Goal: Ask a question

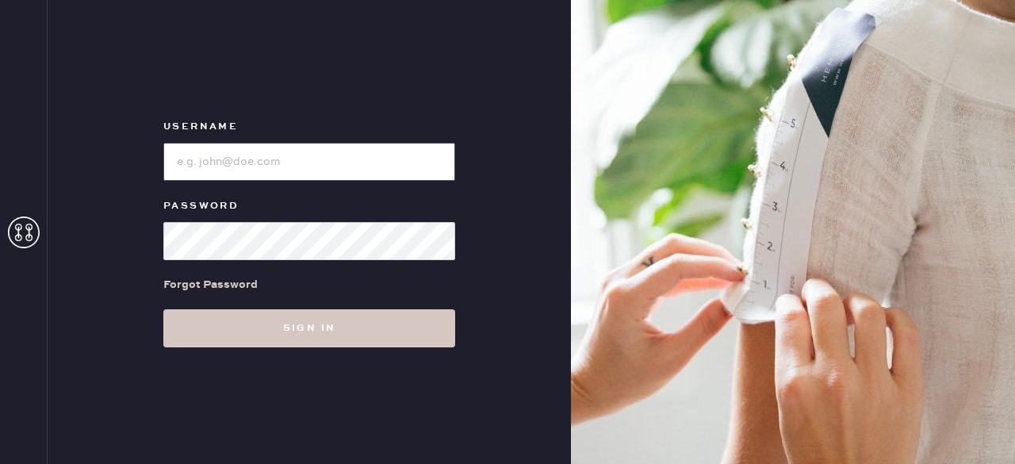
click at [326, 168] on input "loginName" at bounding box center [309, 162] width 292 height 38
type input "[EMAIL_ADDRESS][DOMAIN_NAME]"
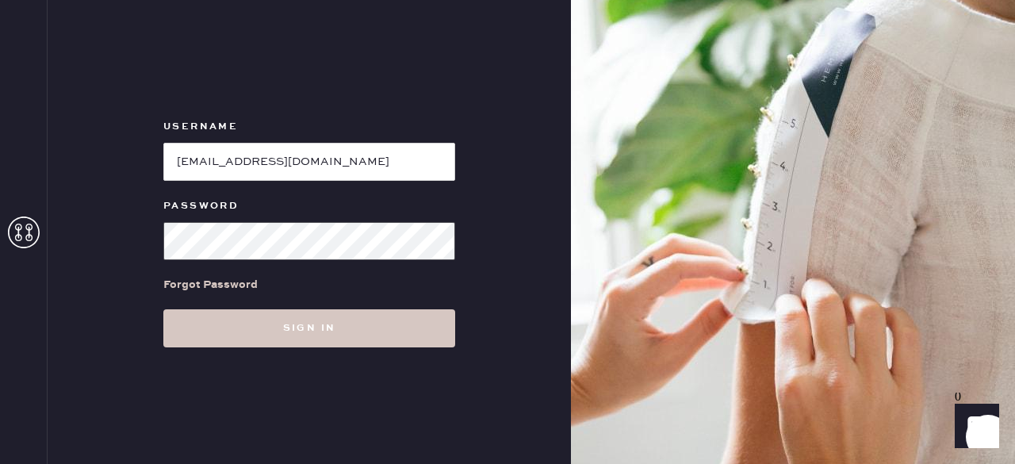
click at [163, 309] on button "Sign in" at bounding box center [309, 328] width 292 height 38
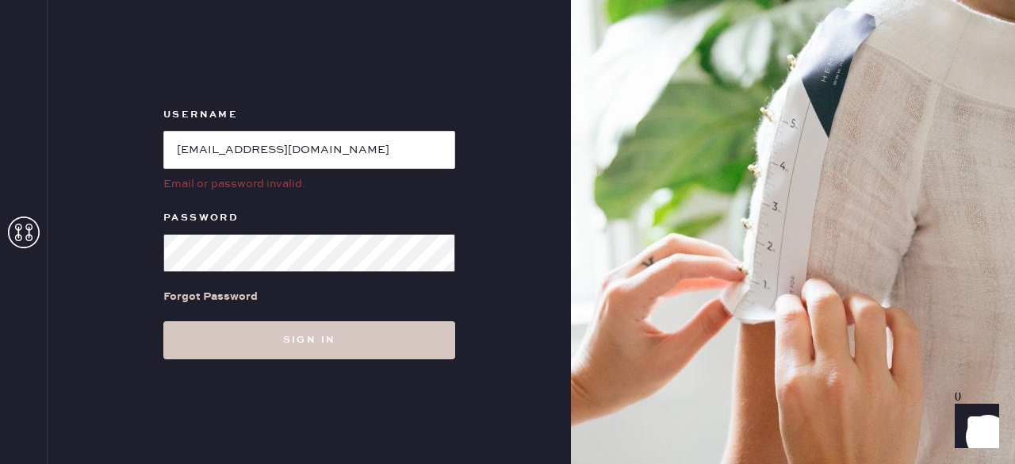
click at [160, 252] on form "Username Email or password invalid. Password Forgot Password Sign in" at bounding box center [309, 232] width 317 height 254
click at [163, 321] on button "Sign in" at bounding box center [309, 340] width 292 height 38
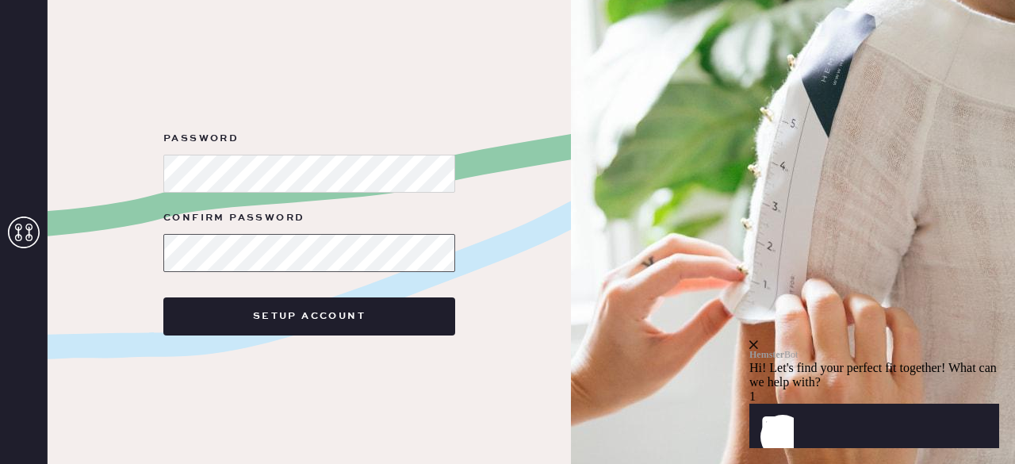
click at [163, 297] on button "Setup Account" at bounding box center [309, 316] width 292 height 38
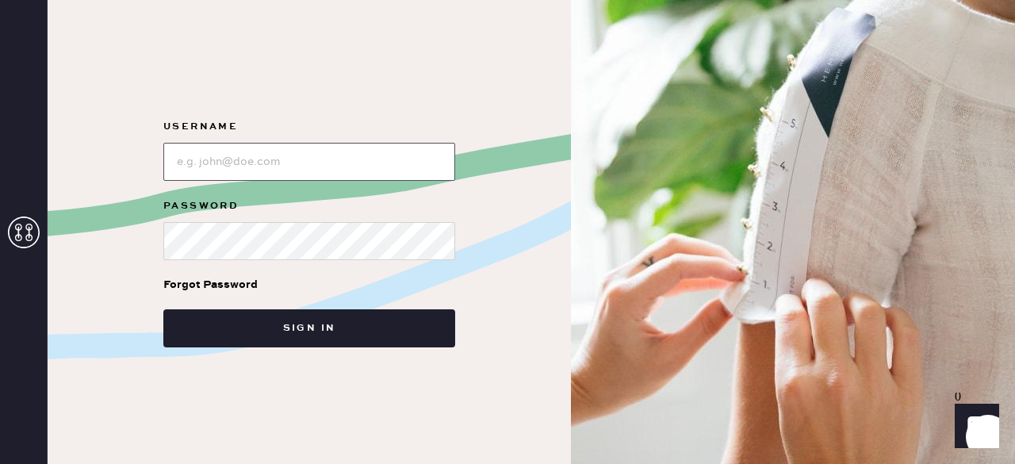
click at [280, 164] on input "loginName" at bounding box center [309, 162] width 292 height 38
type input "[EMAIL_ADDRESS][DOMAIN_NAME]"
click at [163, 309] on button "Sign in" at bounding box center [309, 328] width 292 height 38
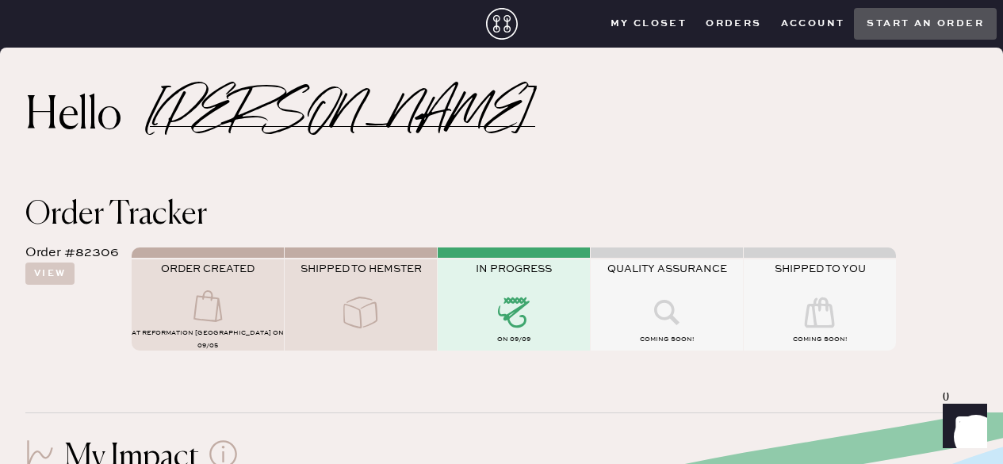
click at [728, 14] on button "Orders" at bounding box center [733, 24] width 75 height 24
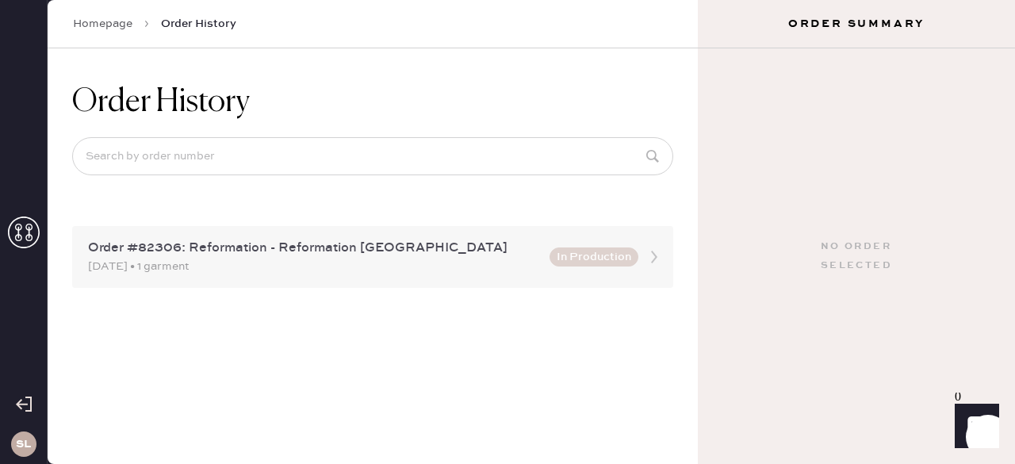
click at [299, 258] on div "09/05/2025 • 1 garment" at bounding box center [314, 266] width 452 height 17
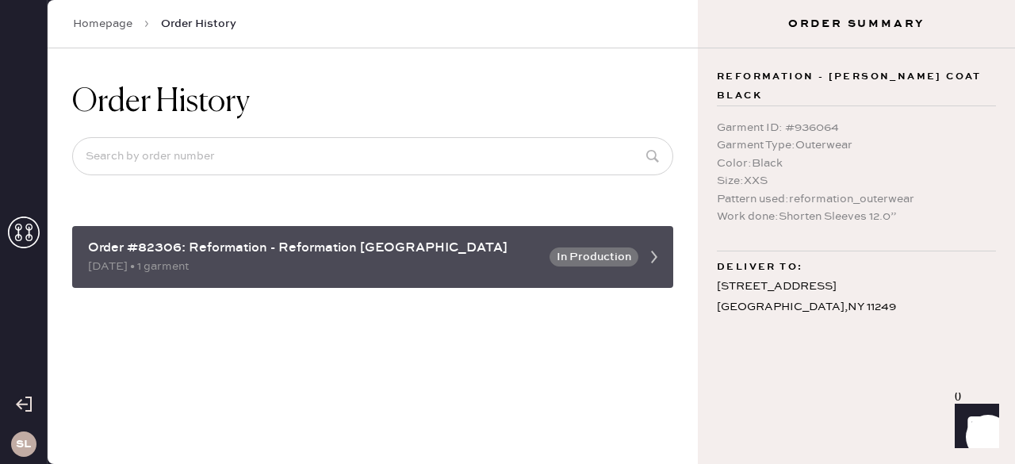
click at [650, 257] on icon at bounding box center [654, 257] width 32 height 32
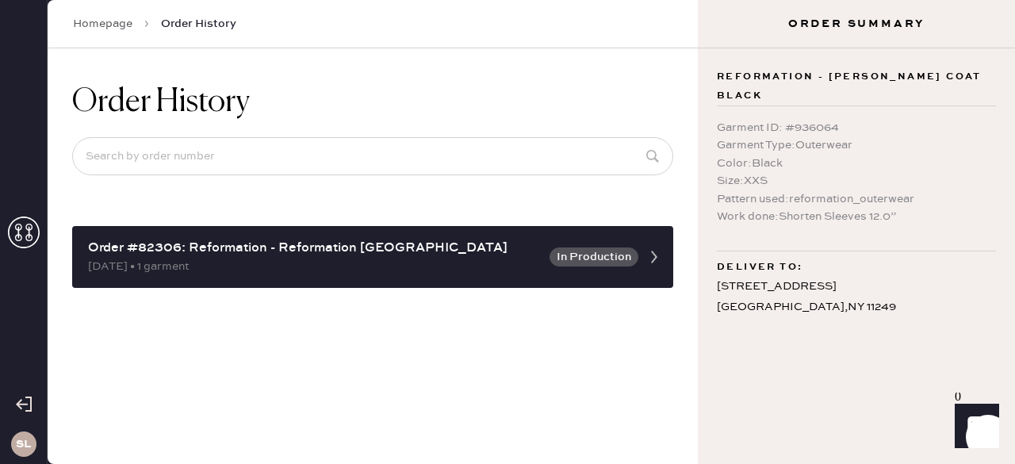
click at [978, 435] on icon "Launch Front Chat" at bounding box center [976, 425] width 44 height 44
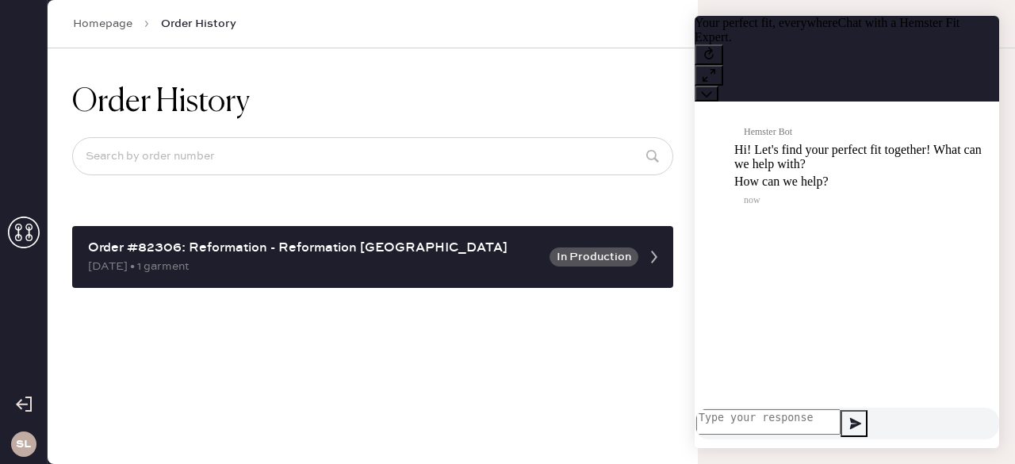
scroll to position [1, 0]
type textarea "speak to rep"
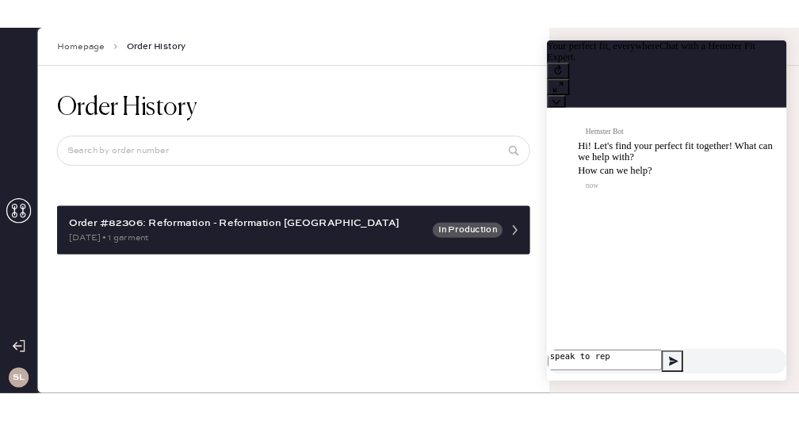
scroll to position [0, 0]
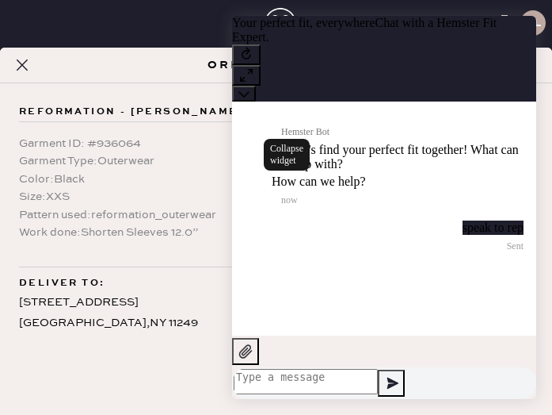
click at [256, 86] on button at bounding box center [244, 94] width 24 height 16
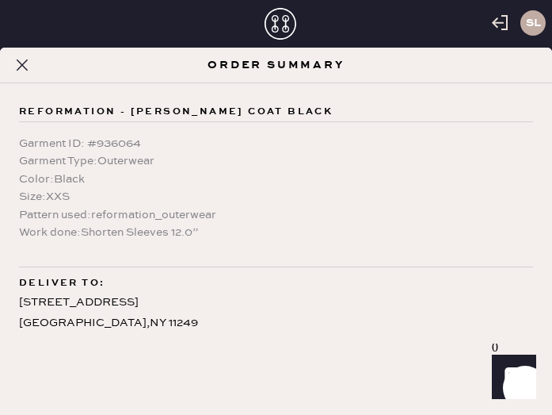
click at [29, 73] on icon at bounding box center [22, 64] width 19 height 19
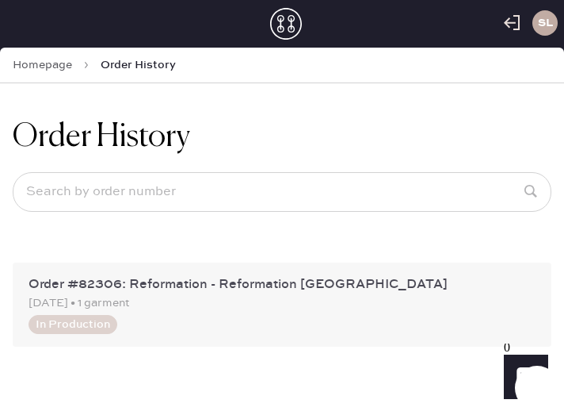
click at [228, 269] on div "Order #82306: Reformation - Reformation Williamsburg 09/05/2025 • 1 garment In …" at bounding box center [282, 304] width 539 height 84
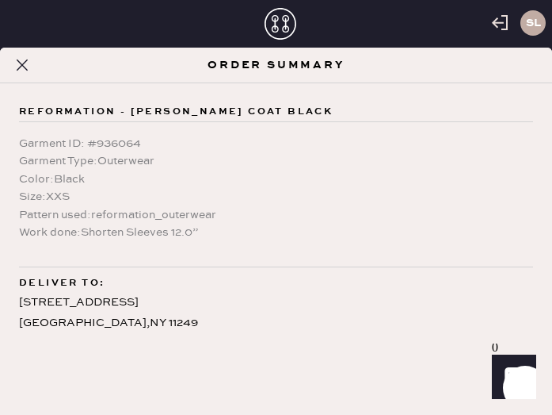
click at [522, 387] on icon "Launch Front Chat" at bounding box center [514, 376] width 44 height 44
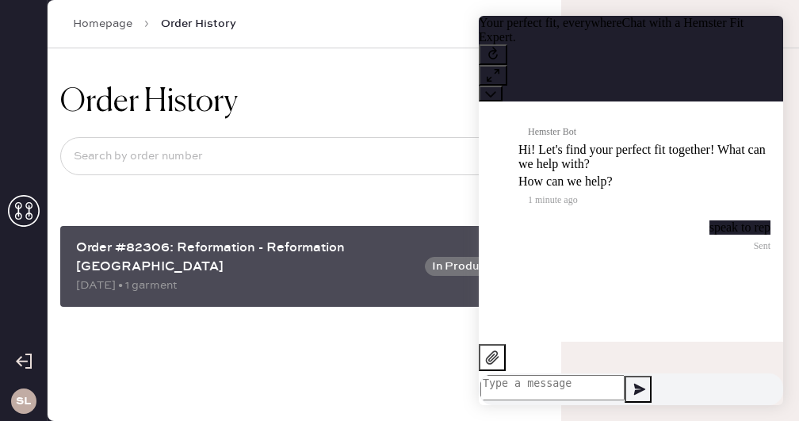
click at [259, 277] on div "09/05/2025 • 1 garment" at bounding box center [245, 285] width 339 height 17
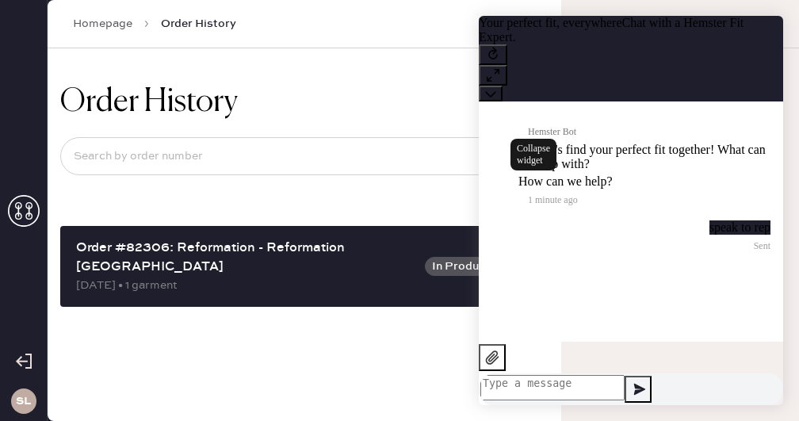
click at [496, 88] on icon at bounding box center [490, 93] width 11 height 11
